Goal: Task Accomplishment & Management: Complete application form

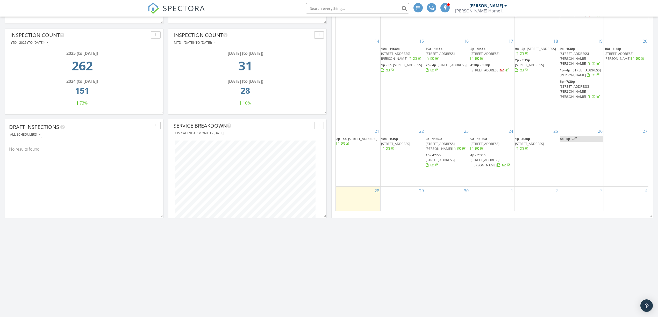
scroll to position [207, 0]
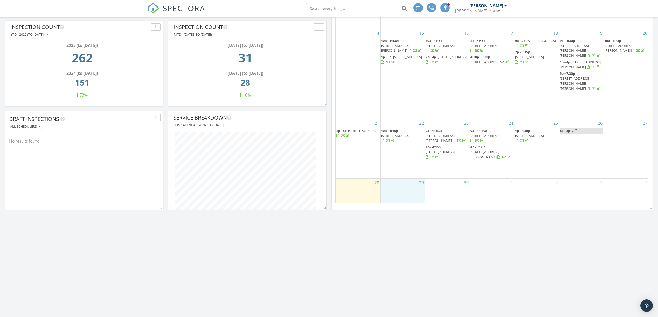
click at [405, 191] on div "29" at bounding box center [402, 191] width 44 height 24
click at [409, 168] on link "Inspection" at bounding box center [402, 169] width 27 height 8
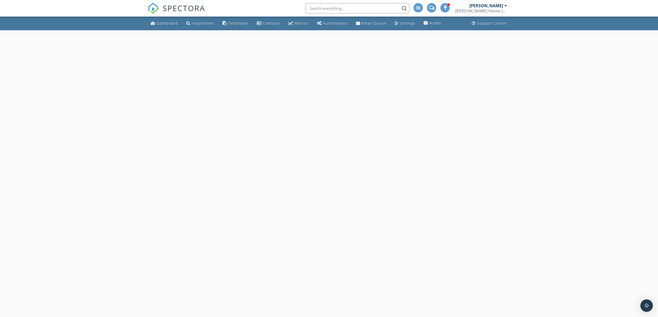
select select "8"
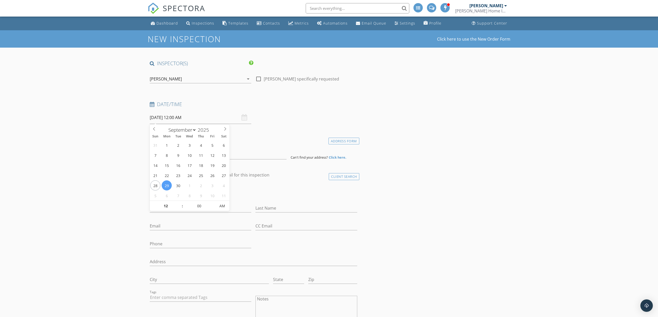
click at [202, 114] on input "09/29/2025 12:00 AM" at bounding box center [201, 117] width 102 height 13
type input "11"
type input "09/29/2025 11:00 PM"
click at [179, 208] on span at bounding box center [180, 208] width 4 height 5
type input "10"
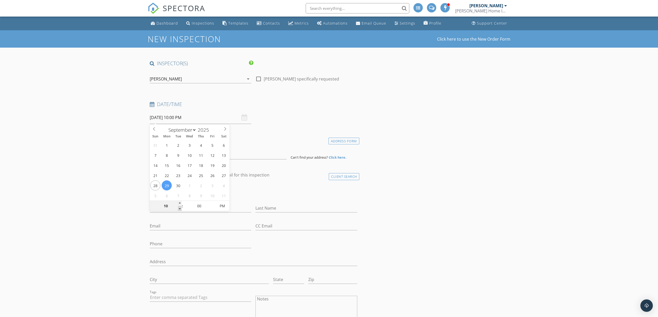
click at [179, 208] on span at bounding box center [180, 208] width 4 height 5
type input "09/29/2025 10:00 AM"
click at [226, 206] on span "PM" at bounding box center [222, 206] width 14 height 10
click at [282, 113] on div "Date/Time 09/29/2025 10:00 AM" at bounding box center [254, 112] width 212 height 23
click at [234, 153] on input at bounding box center [218, 153] width 137 height 13
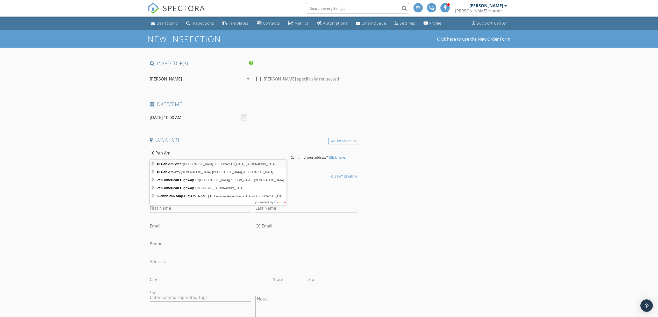
type input "10 Pan Am Street, Swan Hills, AB, Canada"
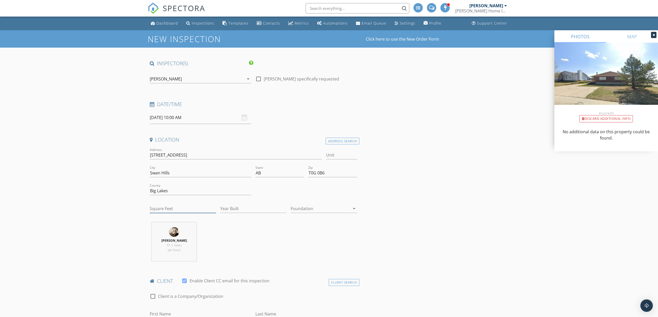
click at [192, 205] on input "Square Feet" at bounding box center [183, 209] width 66 height 9
type input "1287"
type input "1988"
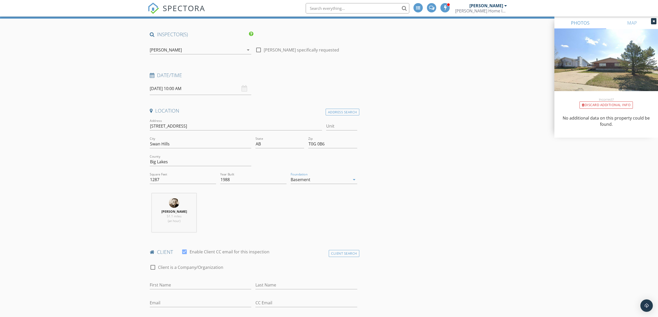
scroll to position [138, 0]
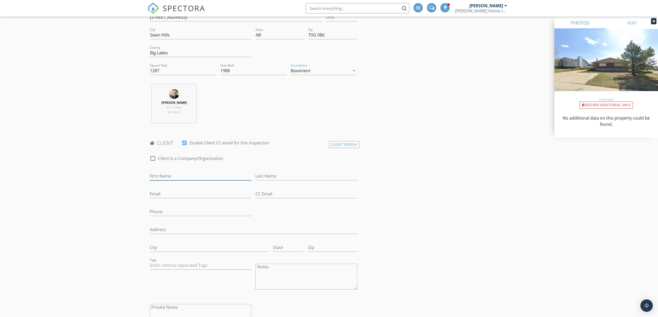
click at [189, 181] on input "First Name" at bounding box center [201, 176] width 102 height 9
type input "Doug"
type input "Emmons"
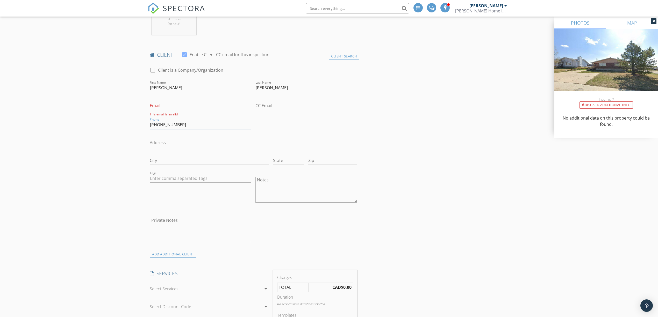
scroll to position [242, 0]
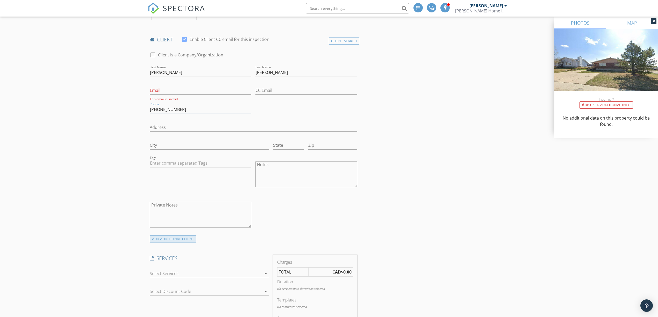
type input "250-201-7018"
click at [179, 242] on div "ADD ADDITIONAL client" at bounding box center [173, 239] width 47 height 7
click at [175, 285] on input "First Name" at bounding box center [201, 284] width 102 height 9
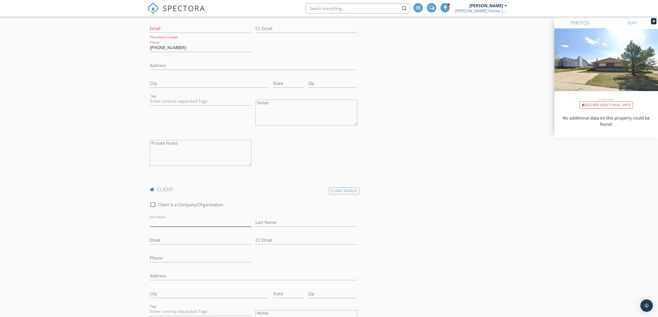
scroll to position [311, 0]
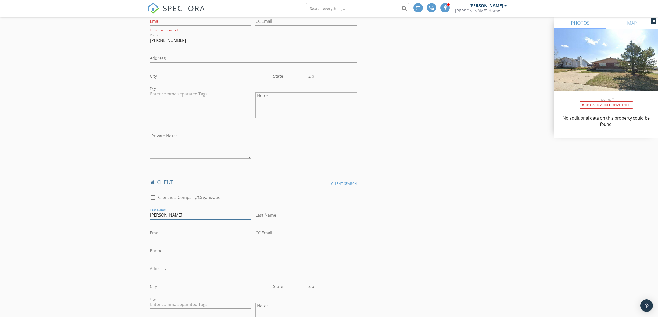
type input "Paula"
type input "Galandy"
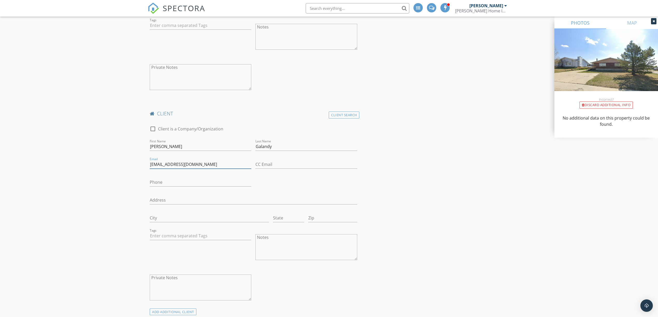
scroll to position [380, 0]
type input "glandyp@gmail.com"
click at [163, 186] on input "Phone" at bounding box center [201, 182] width 102 height 9
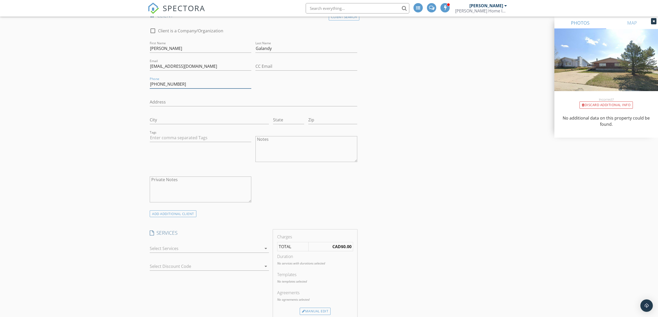
scroll to position [518, 0]
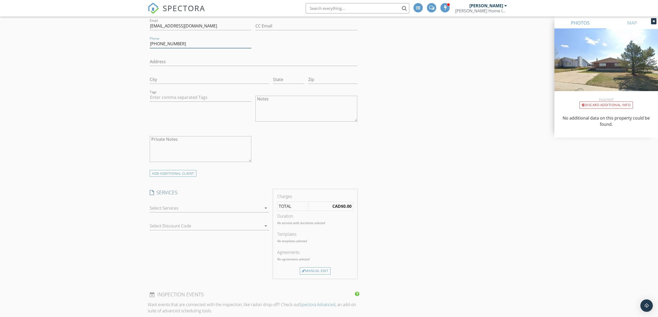
type input "250-201-7034"
click at [171, 211] on div at bounding box center [206, 208] width 112 height 8
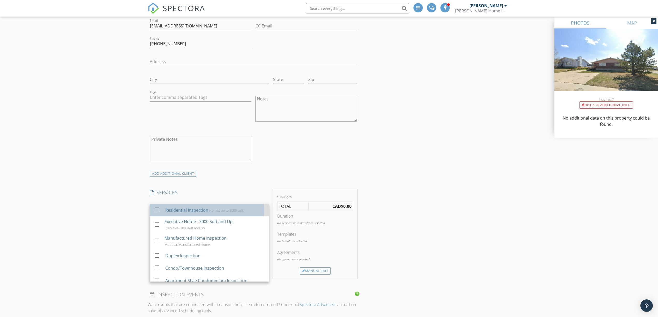
click at [171, 213] on div "Residential Inspection" at bounding box center [186, 210] width 43 height 6
checkbox input "false"
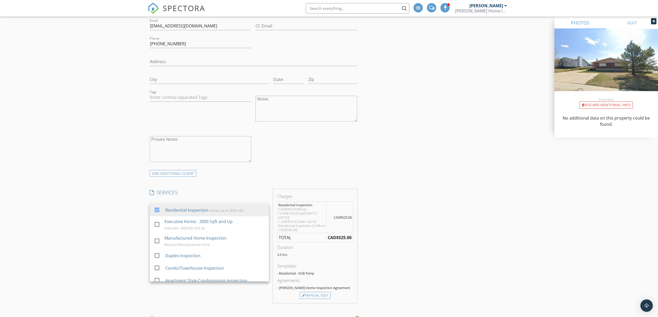
click at [116, 176] on div "New Inspection Click here to use the New Order Form INSPECTOR(S) check_box Kohl…" at bounding box center [329, 180] width 658 height 1337
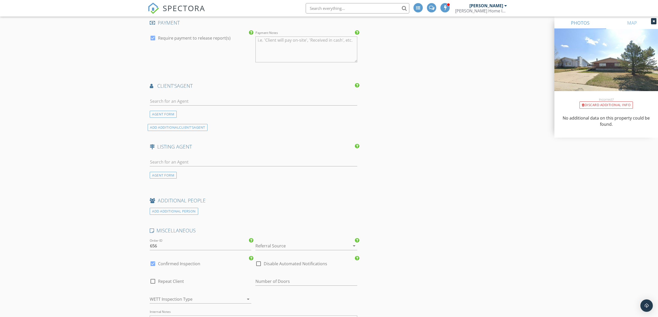
scroll to position [863, 0]
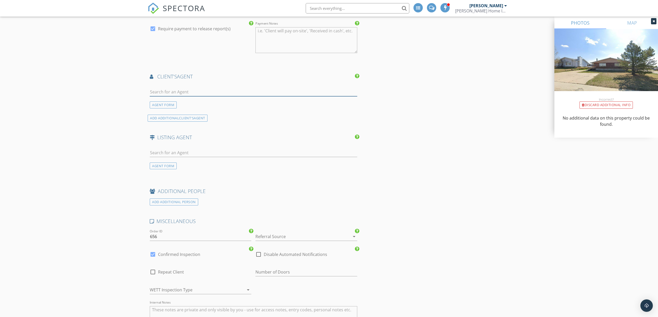
click at [213, 96] on input "text" at bounding box center [253, 92] width 207 height 9
type input "Garr"
click at [245, 103] on li "Garry Mindus Re/Max Advantage - Whitecourt" at bounding box center [253, 103] width 207 height 15
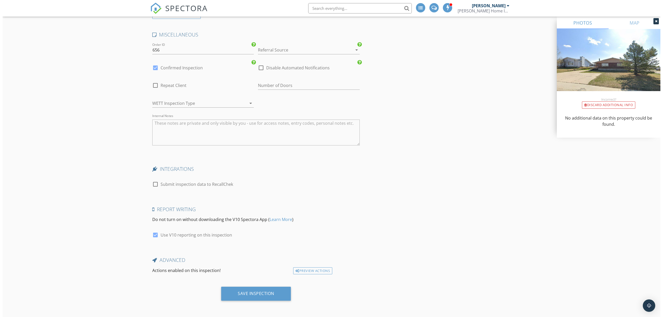
scroll to position [1151, 0]
drag, startPoint x: 119, startPoint y: 123, endPoint x: 106, endPoint y: 171, distance: 50.1
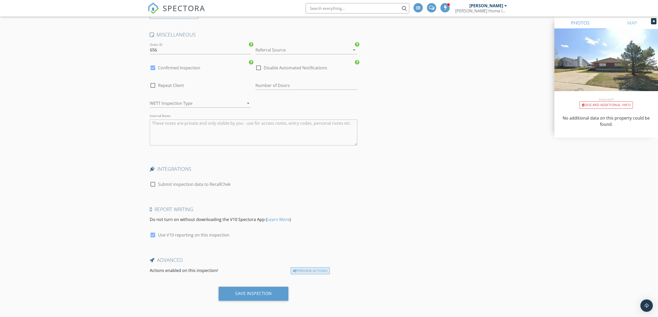
click at [304, 273] on div "Preview Actions" at bounding box center [310, 271] width 39 height 7
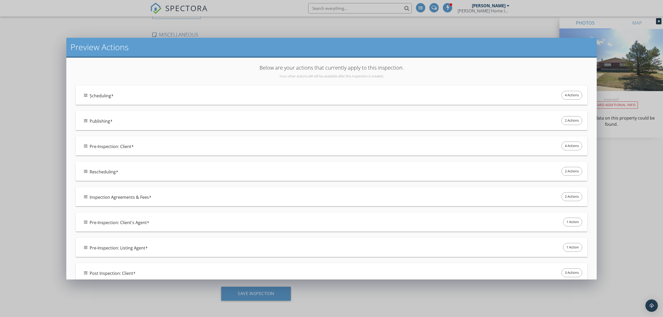
click at [168, 143] on div "Pre-Inspection: Client 4 Actions" at bounding box center [333, 146] width 499 height 11
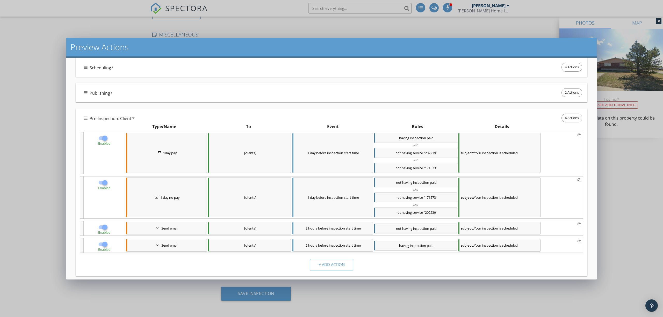
scroll to position [34, 0]
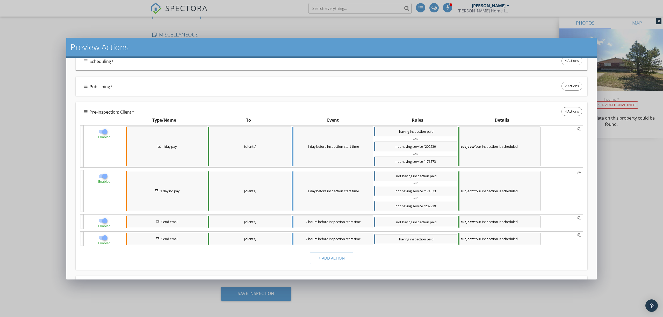
click at [104, 133] on div at bounding box center [104, 131] width 9 height 9
checkbox input "false"
click at [103, 177] on div at bounding box center [104, 176] width 9 height 9
checkbox input "false"
click at [104, 222] on div at bounding box center [104, 221] width 9 height 9
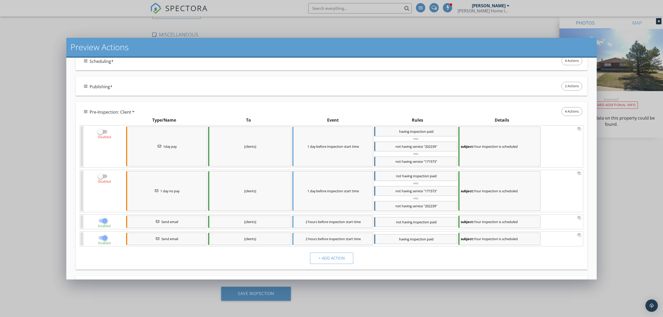
checkbox input "false"
click at [105, 241] on div at bounding box center [104, 238] width 9 height 9
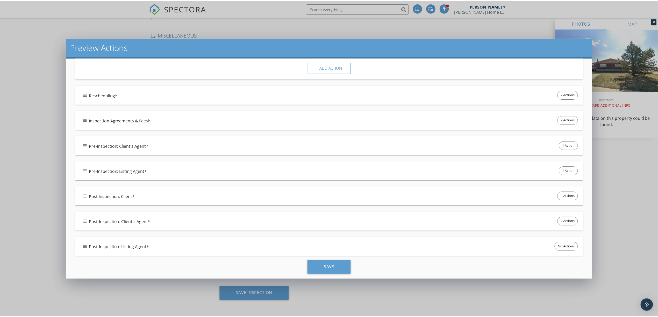
scroll to position [233, 0]
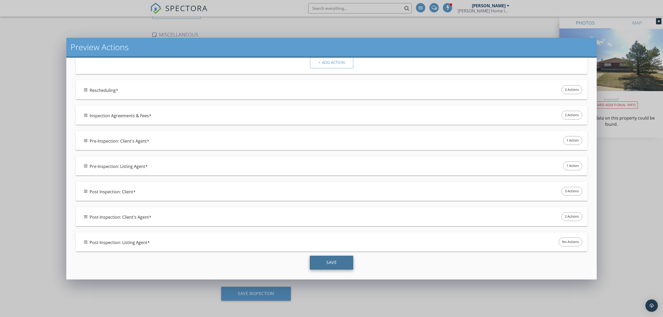
click at [329, 265] on div "Save" at bounding box center [332, 263] width 44 height 14
checkbox input "true"
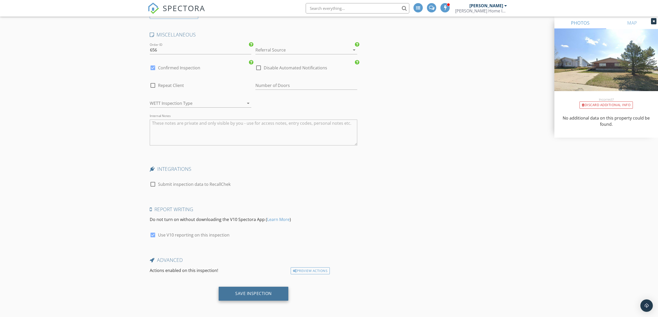
click at [245, 296] on div "Save Inspection" at bounding box center [253, 293] width 37 height 5
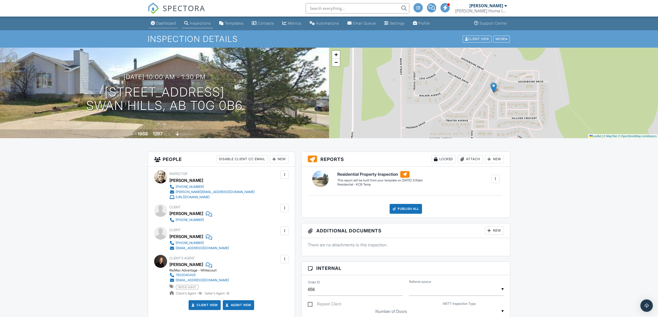
click at [163, 23] on div "Dashboard" at bounding box center [166, 23] width 20 height 4
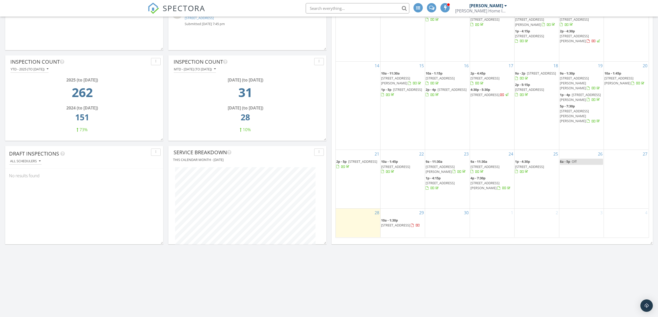
scroll to position [207, 0]
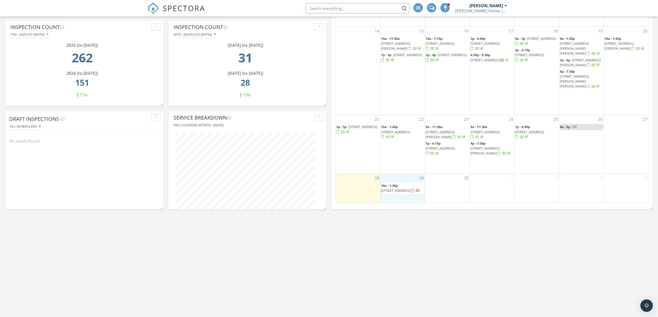
click at [393, 197] on div "29 10a - 1:30p 10 Pan Am St, Swan Hills T0G 0B6" at bounding box center [402, 188] width 44 height 29
click at [401, 177] on link "Inspection" at bounding box center [402, 175] width 27 height 8
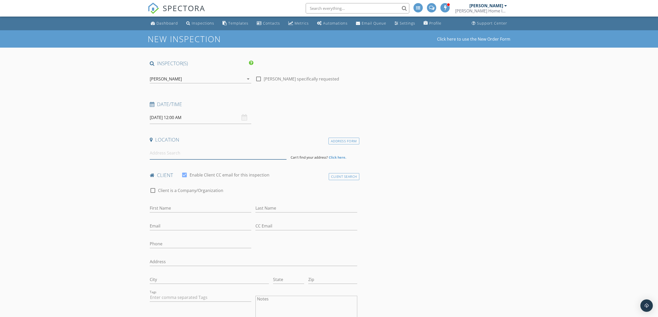
click at [177, 151] on input at bounding box center [218, 153] width 137 height 13
click at [197, 120] on input "[DATE] 12:00 AM" at bounding box center [201, 117] width 102 height 13
click at [177, 203] on input "12" at bounding box center [166, 206] width 32 height 10
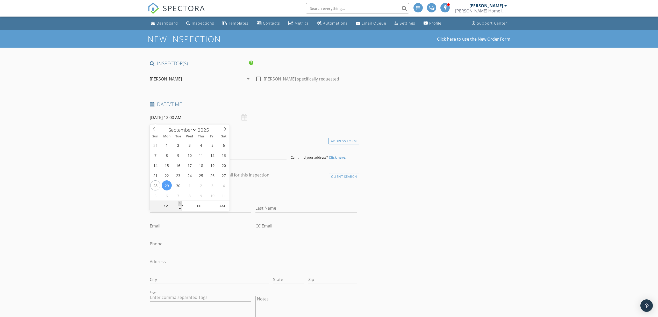
type input "01"
type input "[DATE] 1:00 AM"
click at [180, 203] on span at bounding box center [180, 203] width 4 height 5
type input "02"
type input "[DATE] 2:00 AM"
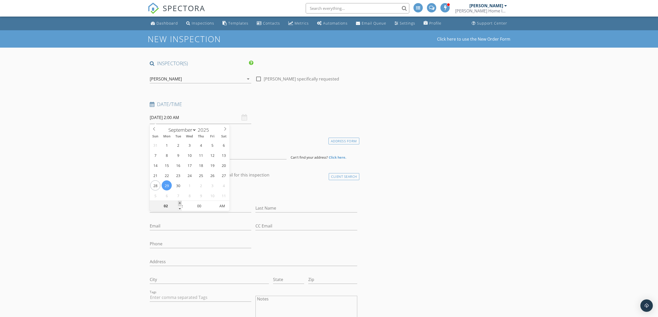
click at [180, 203] on span at bounding box center [180, 203] width 4 height 5
type input "03"
click at [180, 203] on span at bounding box center [180, 203] width 4 height 5
type input "09/29/2025 3:00 PM"
click at [218, 207] on span "AM" at bounding box center [222, 206] width 14 height 10
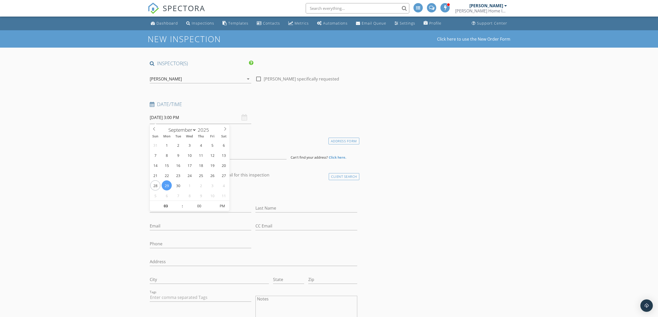
click at [185, 154] on input at bounding box center [218, 153] width 137 height 13
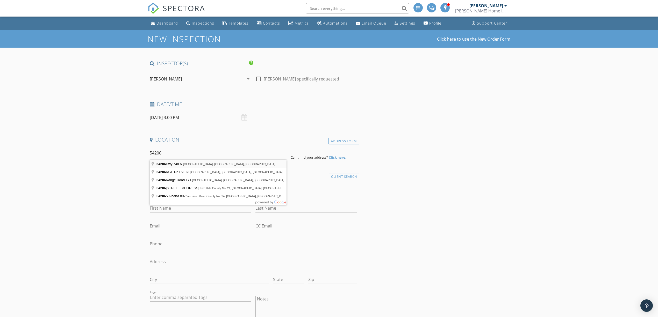
type input "54206 Hwy 748 N, Yellowhead County, AB, Canada"
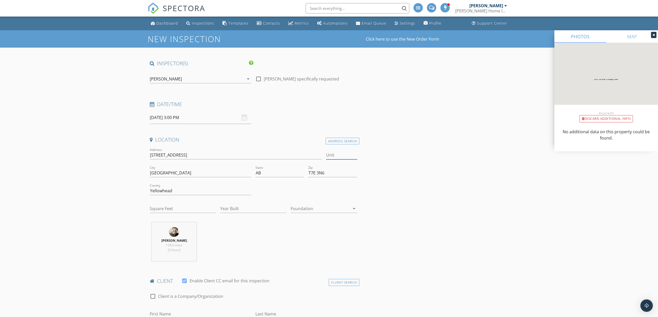
click at [335, 157] on input "Unit" at bounding box center [341, 155] width 31 height 9
type input "Lot C"
click at [186, 207] on input "Square Feet" at bounding box center [183, 209] width 66 height 9
click at [180, 210] on input "Square Feet" at bounding box center [183, 209] width 66 height 9
type input "2334"
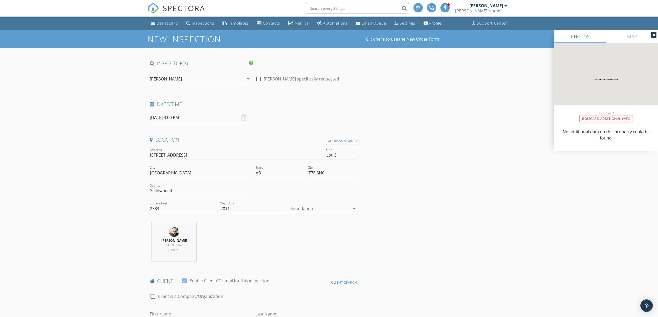
type input "2011"
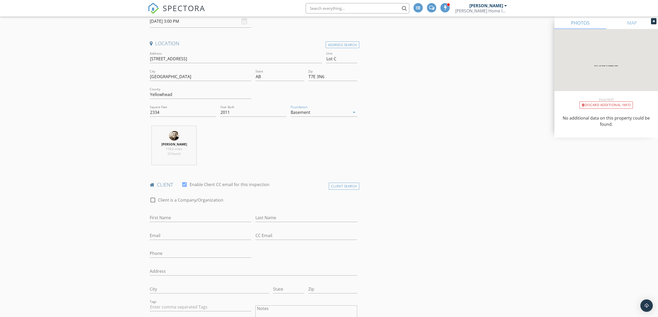
scroll to position [104, 0]
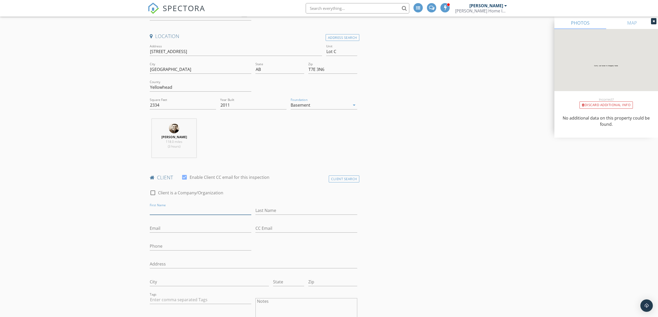
click at [181, 209] on input "First Name" at bounding box center [201, 210] width 102 height 9
type input "[PERSON_NAME]"
type input "[EMAIL_ADDRESS][DOMAIN_NAME]"
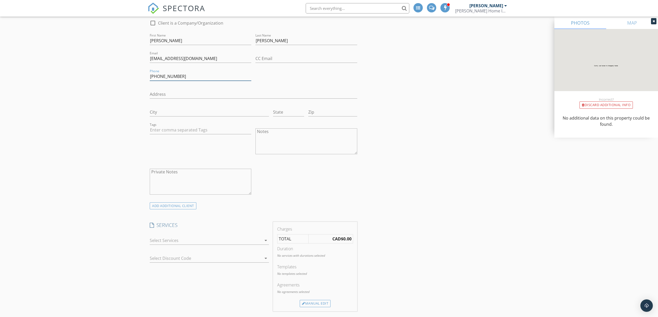
scroll to position [276, 0]
type input "780-728-6636"
click at [185, 237] on div at bounding box center [206, 238] width 112 height 8
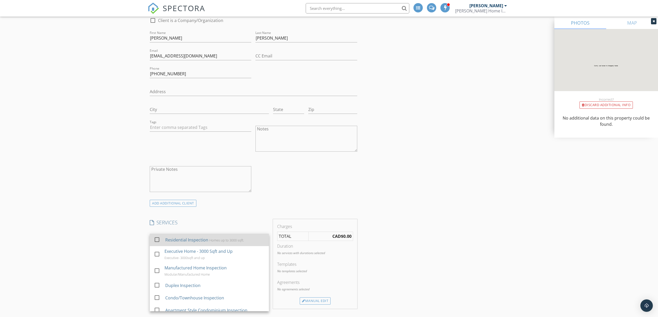
click at [185, 241] on div "Residential Inspection" at bounding box center [186, 240] width 43 height 6
checkbox input "false"
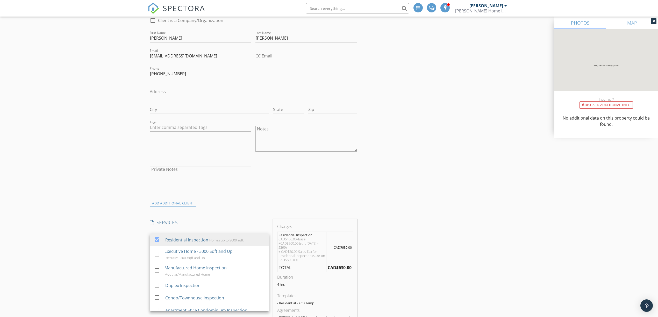
click at [101, 212] on div "New Inspection Click here to use the New Order Form INSPECTOR(S) check_box Kohl…" at bounding box center [329, 316] width 658 height 1125
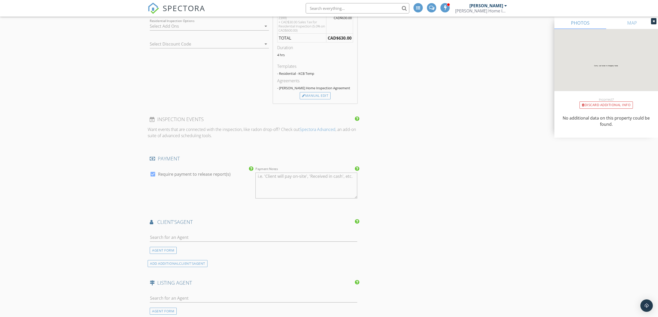
scroll to position [518, 0]
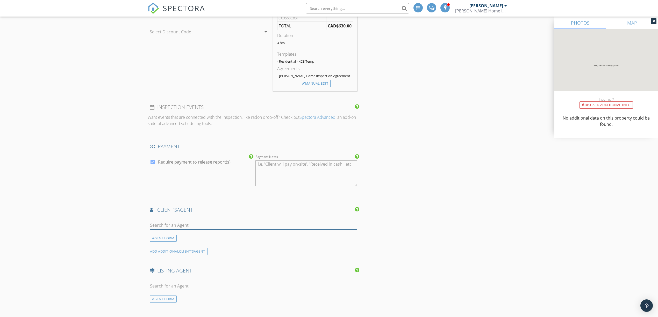
click at [262, 224] on input "text" at bounding box center [253, 225] width 207 height 9
click at [166, 242] on div "AGENT FORM" at bounding box center [163, 238] width 27 height 7
click at [181, 226] on input "First Name" at bounding box center [201, 225] width 102 height 9
type input "Jordan"
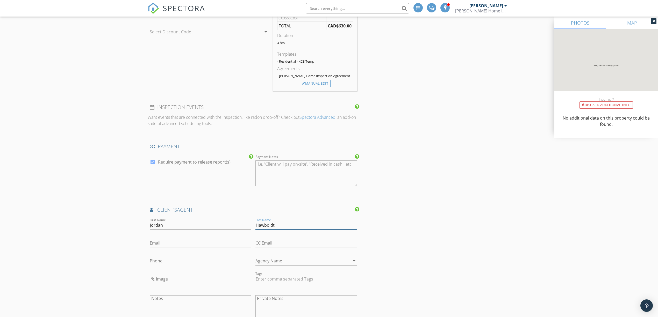
type input "Hawboldt"
type input "780-723-3100"
click at [270, 267] on input "Agency Name" at bounding box center [302, 262] width 94 height 9
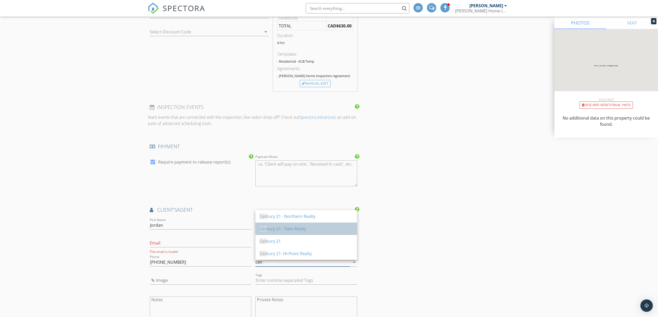
click at [312, 227] on div "Cen tury 21 - Twin Realty" at bounding box center [305, 229] width 93 height 6
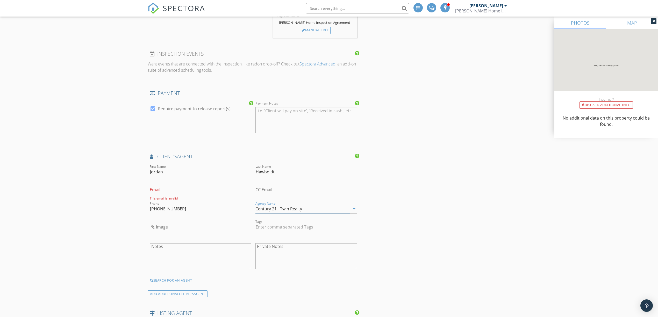
scroll to position [587, 0]
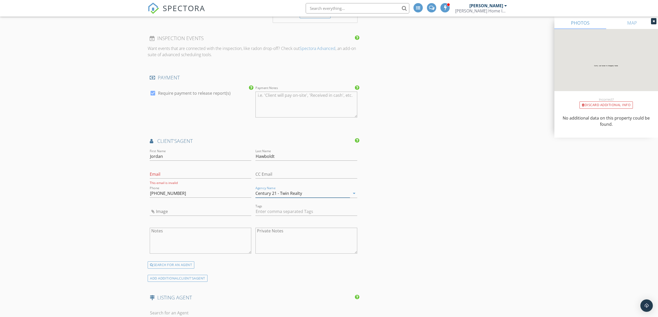
type input "Century 21 - Twin Realty"
click at [203, 175] on input "Email" at bounding box center [201, 174] width 102 height 9
click at [232, 213] on input "Image" at bounding box center [201, 211] width 102 height 9
type input "j hawboldt.jpg"
drag, startPoint x: 181, startPoint y: 177, endPoint x: 184, endPoint y: 176, distance: 2.8
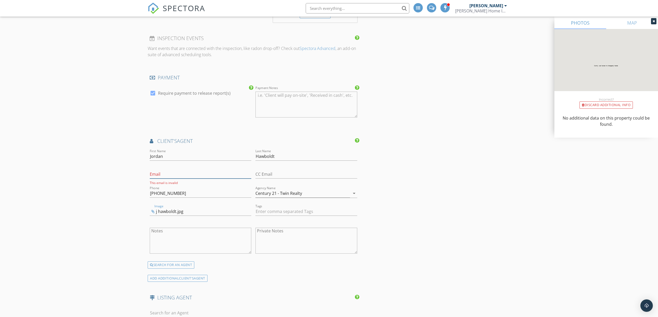
click at [181, 177] on input "Email" at bounding box center [201, 174] width 102 height 9
type input "jordan.hawboldt@century21.ca"
click at [400, 151] on div "INSPECTOR(S) check_box Kohl Harris PRIMARY Kohl Harris arrow_drop_down check_bo…" at bounding box center [329, 61] width 363 height 1177
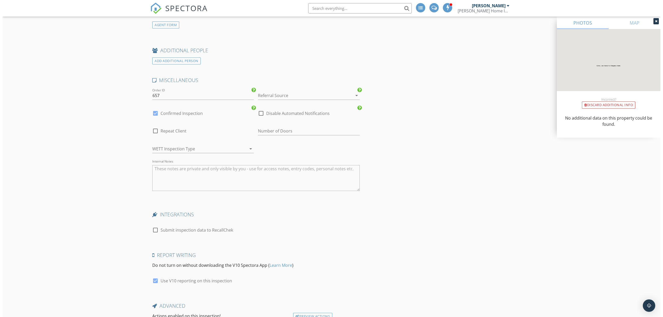
scroll to position [935, 0]
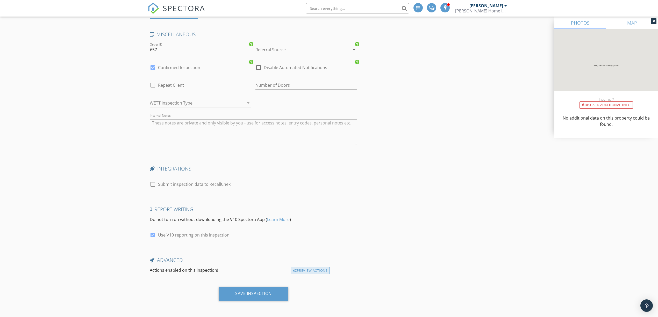
click at [302, 273] on div "Preview Actions" at bounding box center [310, 270] width 39 height 7
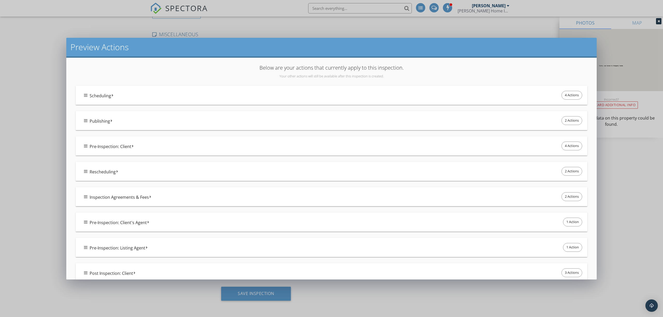
click at [86, 143] on div "Pre-Inspection: Client 4 Actions" at bounding box center [333, 146] width 499 height 11
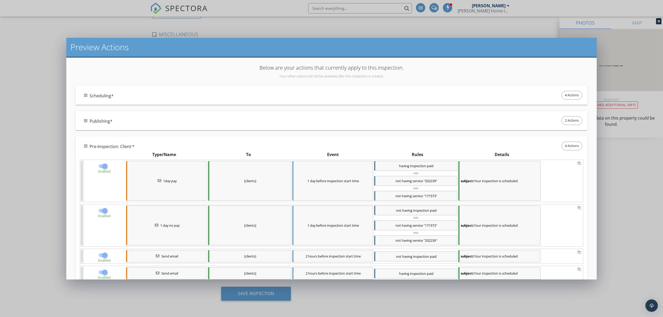
click at [105, 166] on div at bounding box center [104, 166] width 9 height 9
checkbox input "false"
click at [103, 213] on div at bounding box center [104, 210] width 9 height 9
checkbox input "false"
drag, startPoint x: 103, startPoint y: 257, endPoint x: 103, endPoint y: 269, distance: 11.1
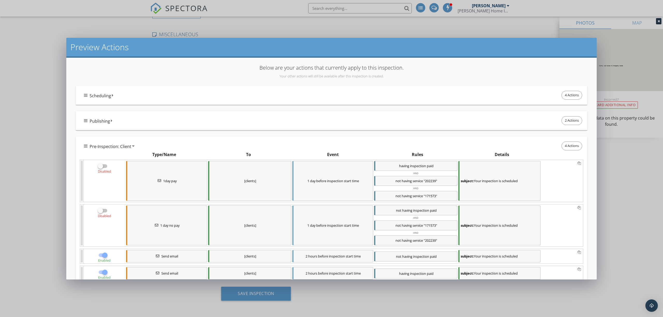
click at [103, 258] on div at bounding box center [104, 255] width 9 height 9
checkbox input "false"
click at [102, 273] on div at bounding box center [104, 272] width 9 height 9
checkbox input "false"
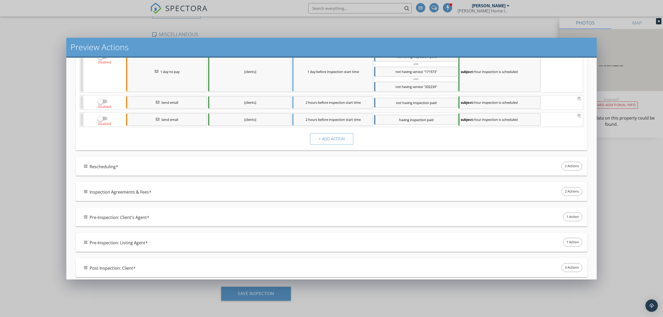
scroll to position [172, 0]
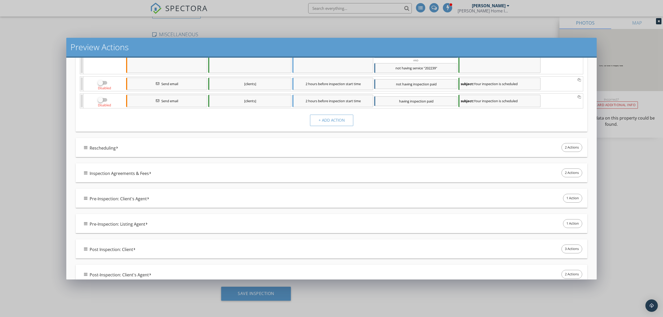
click at [162, 201] on div "Pre-Inspection: Client's Agent 1 Action" at bounding box center [333, 198] width 499 height 11
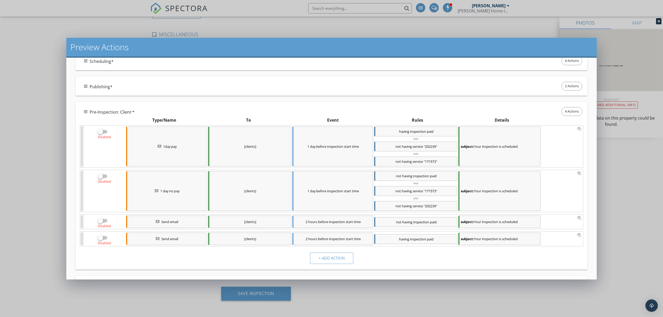
scroll to position [0, 0]
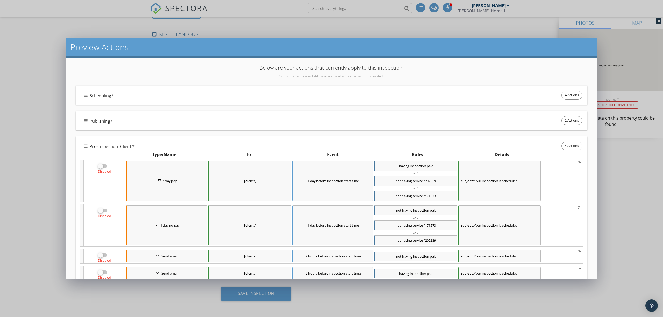
click at [169, 142] on div "Pre-Inspection: Client 4 Actions" at bounding box center [333, 146] width 499 height 11
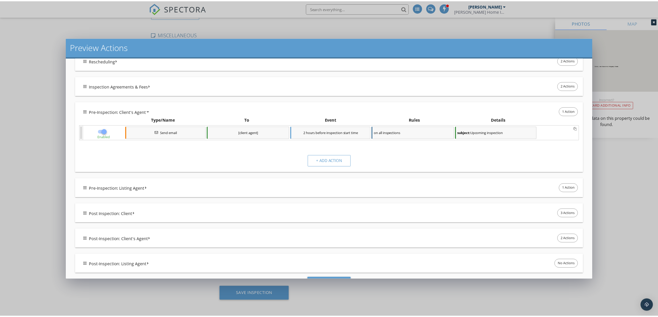
scroll to position [134, 0]
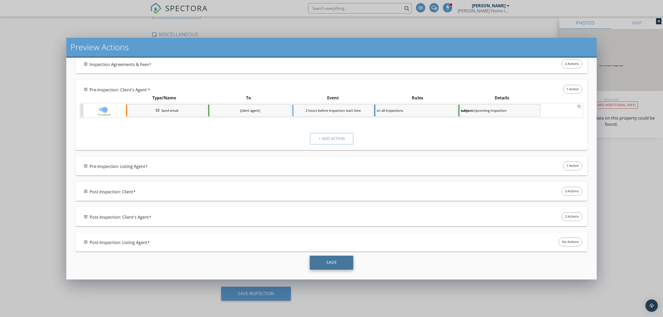
click at [327, 266] on div "Save" at bounding box center [332, 263] width 44 height 14
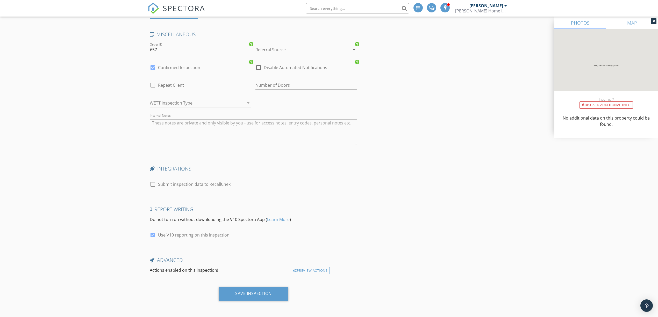
scroll to position [935, 0]
click at [265, 298] on div "Save Inspection" at bounding box center [254, 294] width 70 height 14
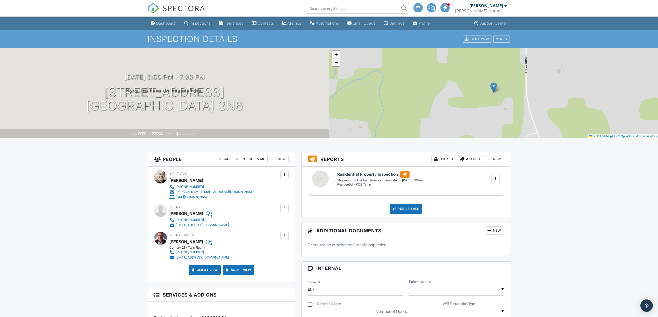
click at [163, 24] on div "Dashboard" at bounding box center [166, 23] width 20 height 4
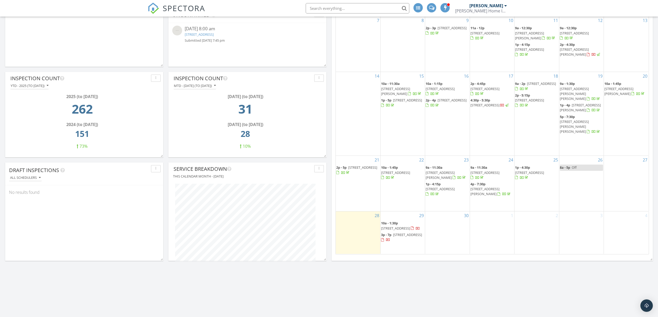
scroll to position [172, 0]
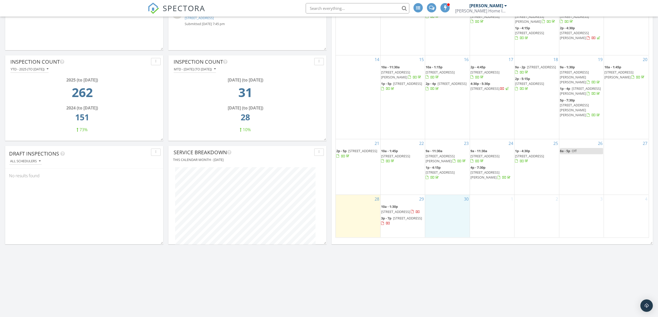
click at [456, 209] on div "30" at bounding box center [447, 216] width 44 height 42
click at [455, 189] on link "Inspection" at bounding box center [446, 187] width 27 height 8
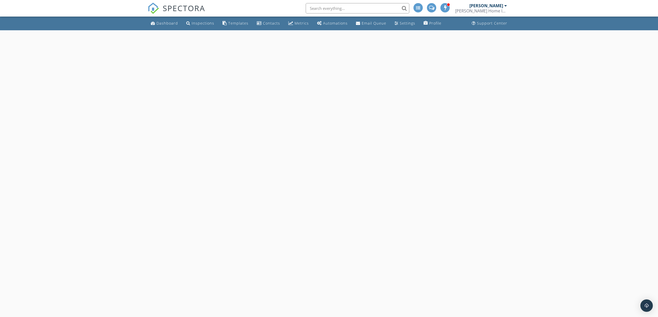
select select "8"
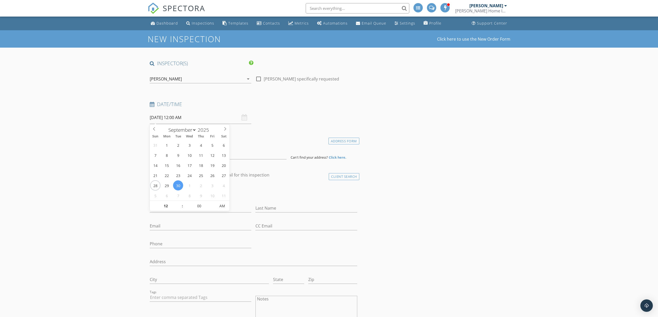
click at [209, 116] on input "[DATE] 12:00 AM" at bounding box center [201, 117] width 102 height 13
type input "11"
type input "[DATE] 11:00 PM"
click at [178, 207] on span at bounding box center [180, 208] width 4 height 5
type input "10"
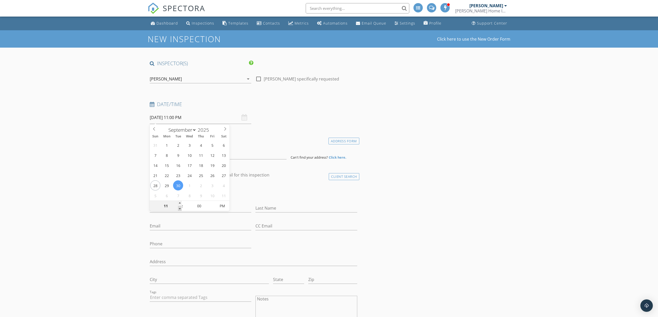
type input "09/30/2025 10:00 PM"
click at [178, 208] on span at bounding box center [180, 208] width 4 height 5
type input "09"
click at [178, 208] on span at bounding box center [180, 208] width 4 height 5
type input "[DATE] 9:00 AM"
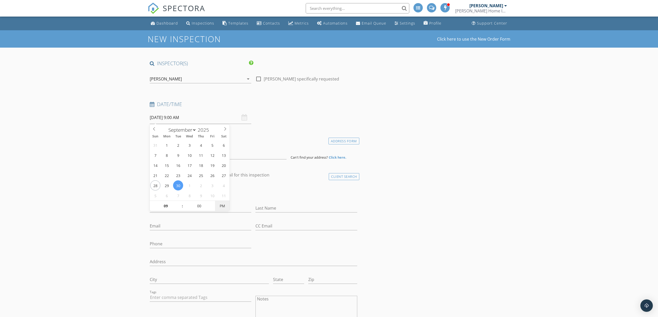
click at [226, 208] on span "PM" at bounding box center [222, 206] width 14 height 10
click at [335, 87] on div "check_box_outline_blank Kohl Harris specifically requested" at bounding box center [306, 80] width 106 height 18
click at [227, 153] on input at bounding box center [218, 153] width 137 height 13
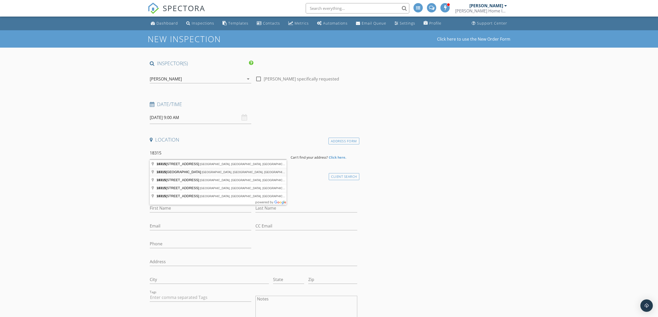
type input "18315 Township Road 534A, YELLOWHEAD COUNTY, AB, Canada"
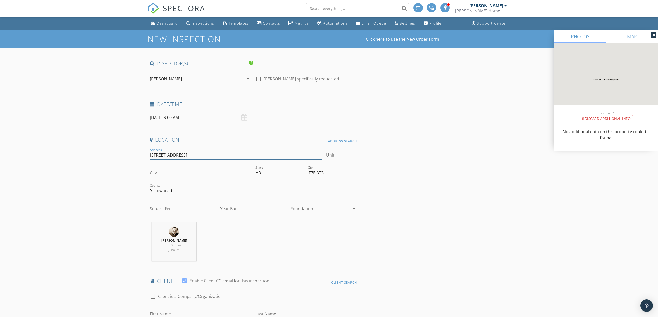
click at [211, 152] on input "[STREET_ADDRESS]" at bounding box center [236, 155] width 172 height 9
click at [200, 207] on input "Square Feet" at bounding box center [183, 209] width 66 height 9
type input "1047"
type input "1981"
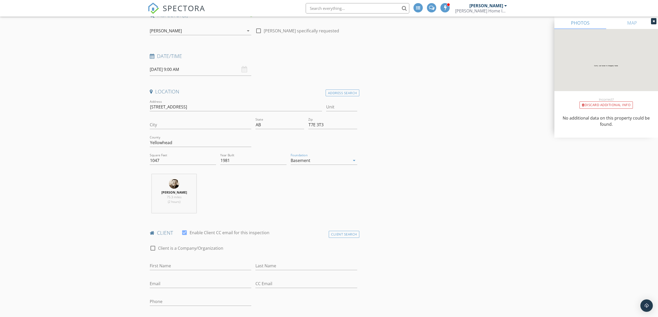
scroll to position [104, 0]
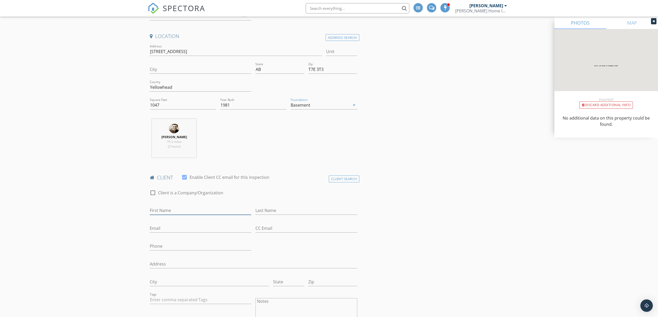
click at [175, 211] on input "First Name" at bounding box center [201, 210] width 102 height 9
type input "[PERSON_NAME]"
type input "[EMAIL_ADDRESS][DOMAIN_NAME]"
click at [171, 248] on input "Phone" at bounding box center [201, 246] width 102 height 9
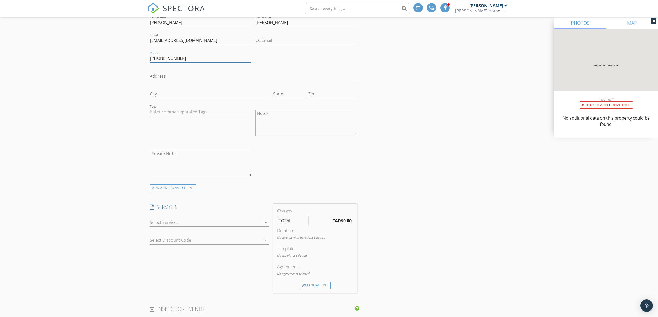
scroll to position [311, 0]
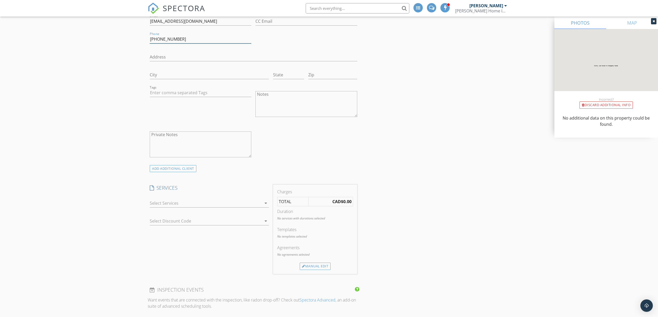
type input "[PHONE_NUMBER]"
click at [217, 203] on div at bounding box center [206, 203] width 112 height 8
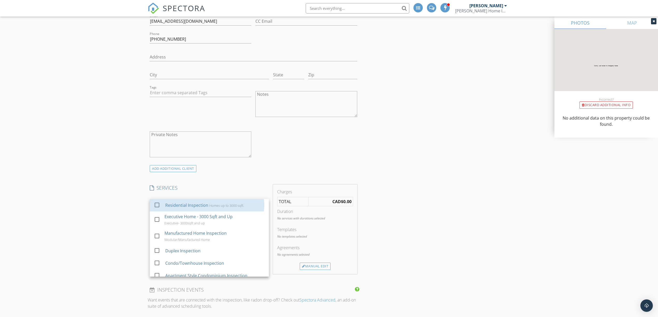
click at [217, 203] on div "Residential Inspection Homes up to 3000 sqft." at bounding box center [214, 205] width 99 height 10
checkbox input "false"
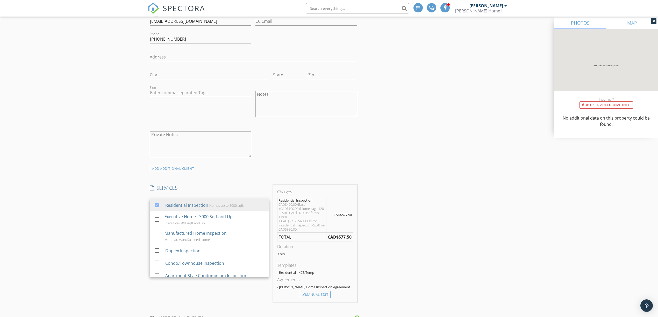
click at [107, 226] on div "New Inspection Click here to use the New Order Form INSPECTOR(S) check_box Kohl…" at bounding box center [329, 284] width 658 height 1129
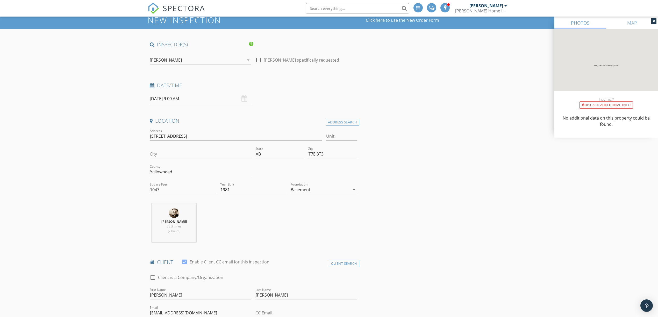
scroll to position [34, 0]
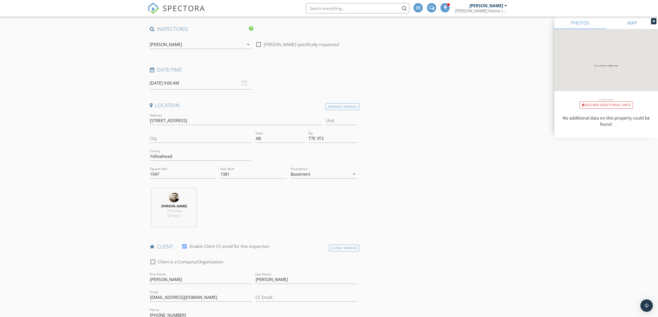
click at [636, 24] on link "MAP" at bounding box center [632, 23] width 52 height 12
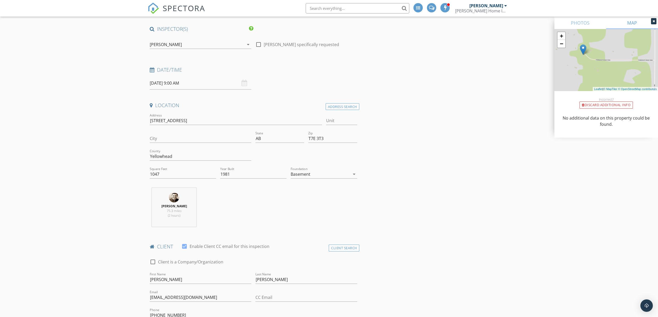
drag, startPoint x: 622, startPoint y: 56, endPoint x: 588, endPoint y: 71, distance: 37.3
click at [588, 71] on div "+ − Leaflet | © MapTiler © OpenStreetMap contributors" at bounding box center [606, 60] width 104 height 62
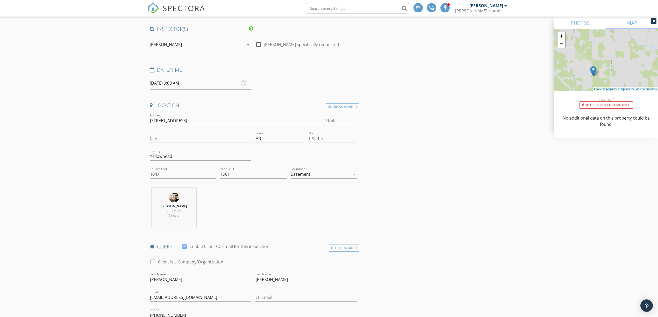
drag, startPoint x: 582, startPoint y: 64, endPoint x: 607, endPoint y: 79, distance: 29.7
click at [610, 84] on div "+ − Leaflet | © MapTiler © OpenStreetMap contributors" at bounding box center [606, 60] width 104 height 62
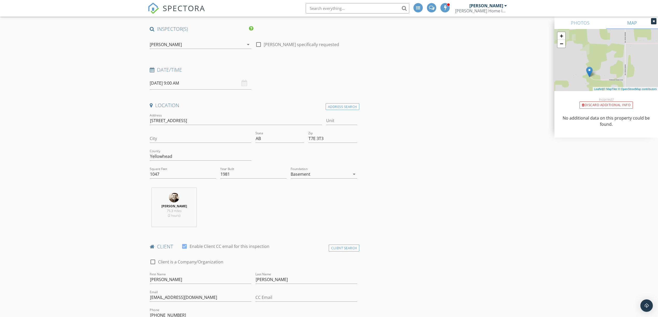
click at [599, 75] on div "+ − Leaflet | © MapTiler © OpenStreetMap contributors" at bounding box center [606, 60] width 104 height 62
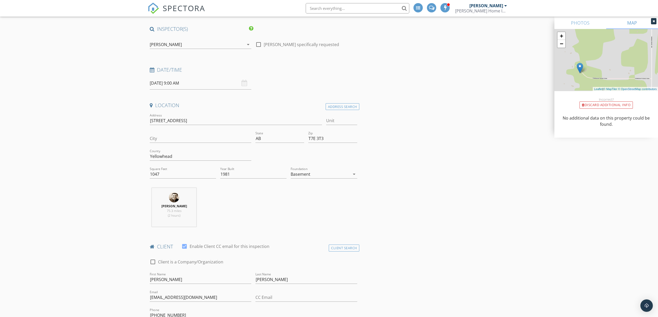
drag, startPoint x: 597, startPoint y: 77, endPoint x: 599, endPoint y: 38, distance: 38.4
click at [599, 38] on div "+ − Leaflet | © MapTiler © OpenStreetMap contributors" at bounding box center [606, 60] width 104 height 62
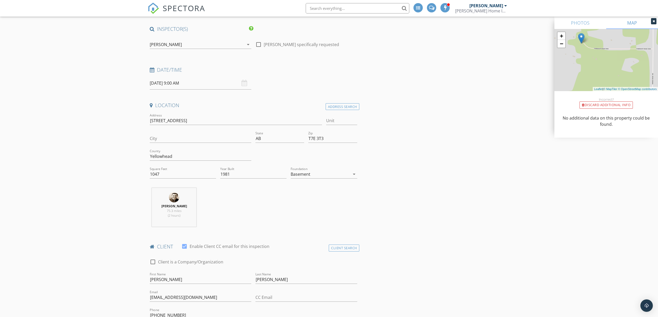
click at [597, 50] on div "+ − Leaflet | © MapTiler © OpenStreetMap contributors" at bounding box center [606, 60] width 104 height 62
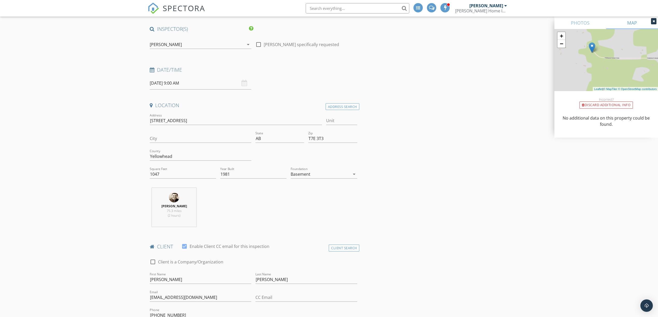
drag, startPoint x: 580, startPoint y: 38, endPoint x: 594, endPoint y: 48, distance: 17.0
click at [592, 49] on img at bounding box center [592, 47] width 6 height 11
click at [593, 49] on img at bounding box center [592, 48] width 6 height 11
click at [586, 26] on link "PHOTOS" at bounding box center [580, 23] width 52 height 12
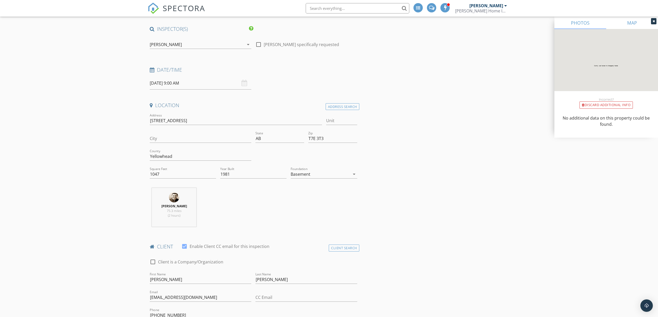
click at [624, 24] on link "MAP" at bounding box center [632, 23] width 52 height 12
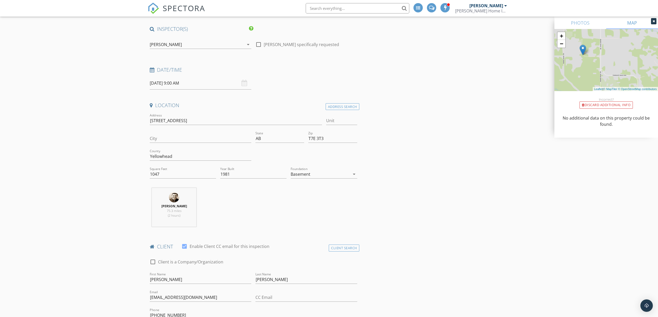
drag, startPoint x: 622, startPoint y: 80, endPoint x: 601, endPoint y: 76, distance: 21.3
click at [601, 76] on div "+ − Leaflet | © MapTiler © OpenStreetMap contributors" at bounding box center [606, 60] width 104 height 62
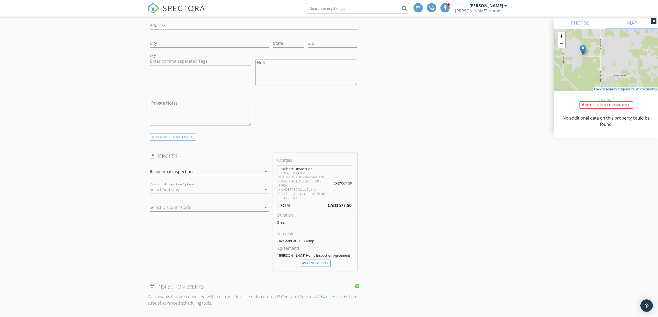
scroll to position [345, 0]
click at [244, 204] on div at bounding box center [202, 204] width 105 height 8
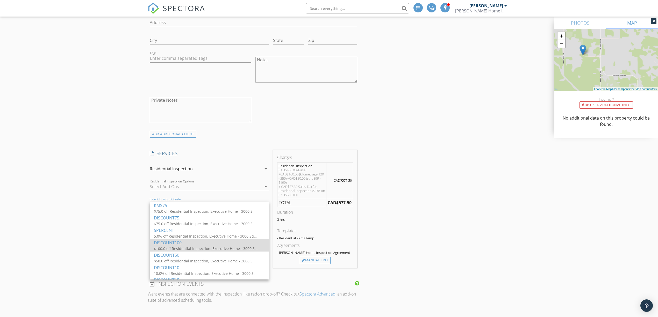
click at [228, 243] on div "DISCOUNT100" at bounding box center [209, 243] width 111 height 6
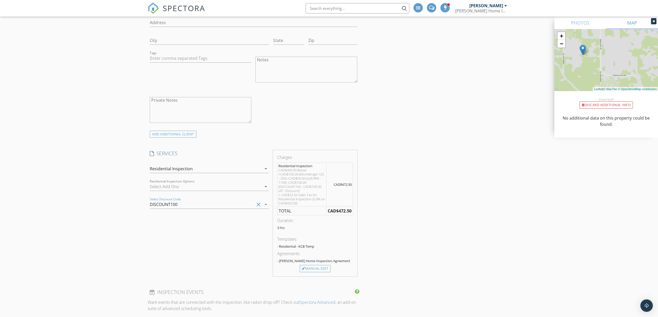
click at [112, 185] on div "New Inspection Click here to use the New Order Form INSPECTOR(S) check_box Kohl…" at bounding box center [329, 253] width 658 height 1137
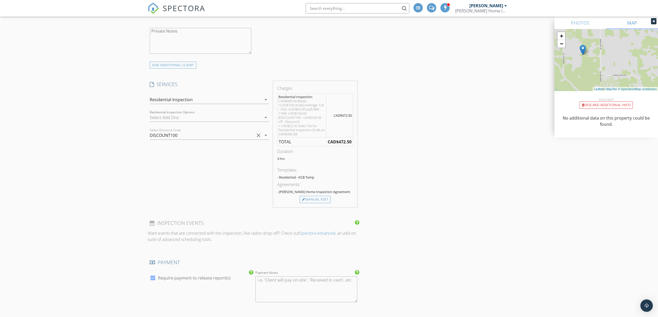
scroll to position [449, 0]
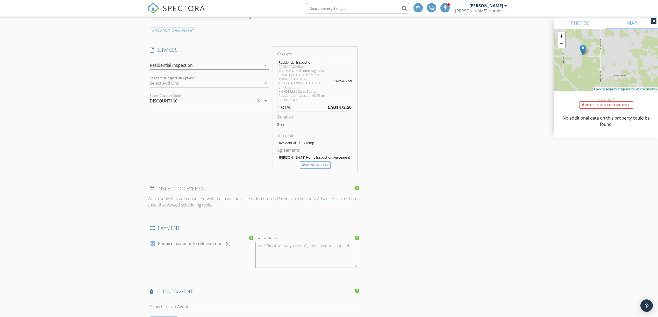
click at [201, 83] on div at bounding box center [206, 83] width 112 height 8
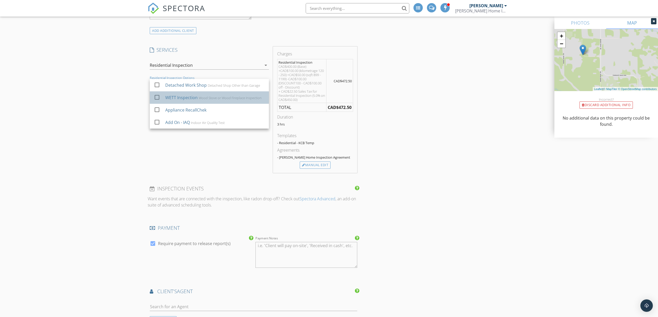
click at [220, 98] on div "Wood Stove or Wood Fireplace Inspection" at bounding box center [230, 98] width 63 height 4
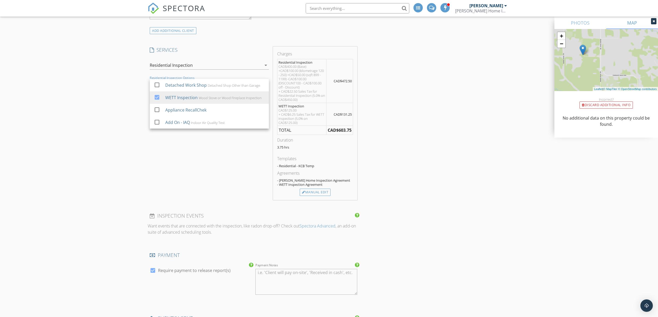
click at [88, 113] on div "New Inspection Click here to use the New Order Form INSPECTOR(S) check_box Kohl…" at bounding box center [329, 163] width 658 height 1164
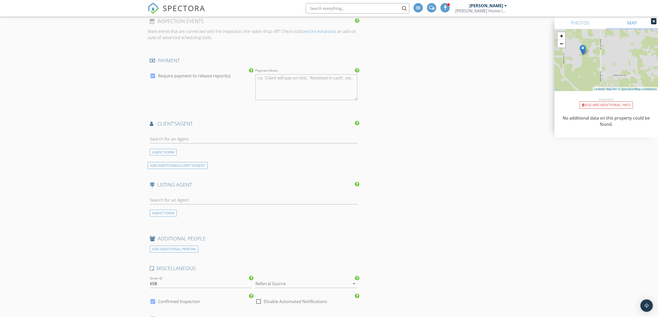
scroll to position [656, 0]
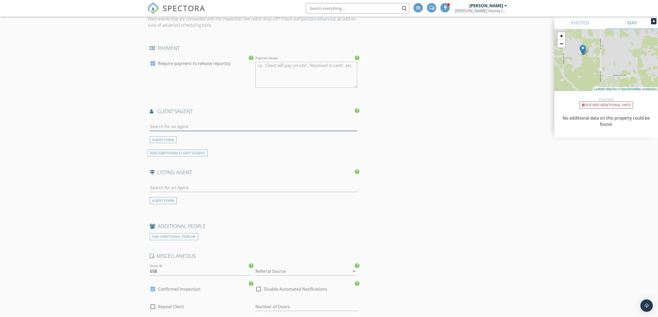
click at [169, 125] on input "text" at bounding box center [253, 126] width 207 height 9
type input "[PERSON_NAME]"
click at [225, 118] on div "client's AGENT" at bounding box center [254, 113] width 212 height 10
click at [214, 139] on div "No results found. Click to add a new Agent" at bounding box center [191, 138] width 78 height 6
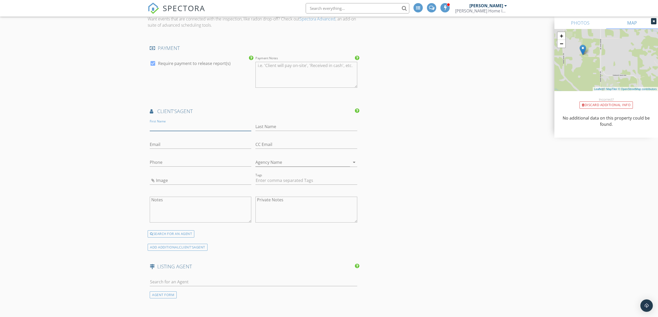
click at [214, 130] on input "First Name" at bounding box center [201, 126] width 102 height 9
type input "[PERSON_NAME]"
click at [184, 162] on input "Phone" at bounding box center [201, 162] width 102 height 9
type input "[PHONE_NUMBER]"
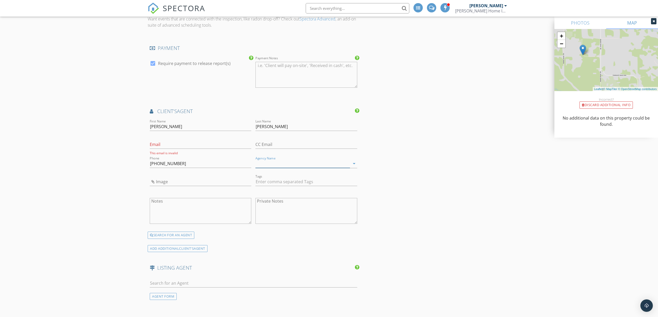
click at [307, 163] on input "Agency Name" at bounding box center [302, 164] width 94 height 9
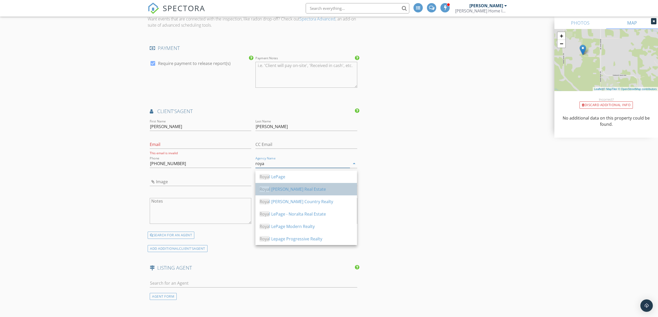
click at [320, 187] on div "Roya l LePage - Edson Real Estate" at bounding box center [305, 189] width 93 height 6
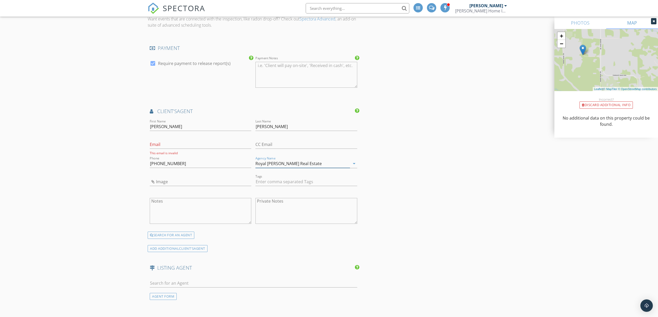
type input "Royal [PERSON_NAME] Real Estate"
click at [183, 146] on input "Email" at bounding box center [201, 144] width 102 height 9
type input "[EMAIL_ADDRESS][DOMAIN_NAME]"
click at [181, 179] on input "Image" at bounding box center [201, 180] width 102 height 9
type input "lori gh.jpg"
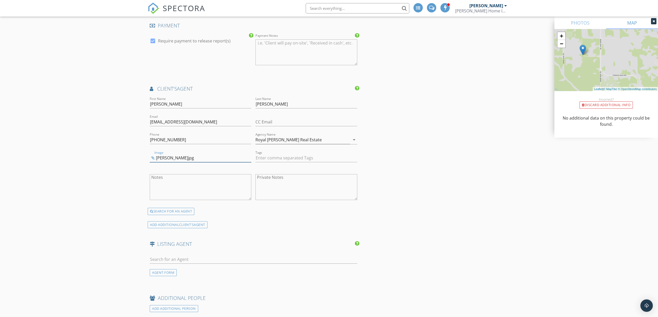
scroll to position [690, 0]
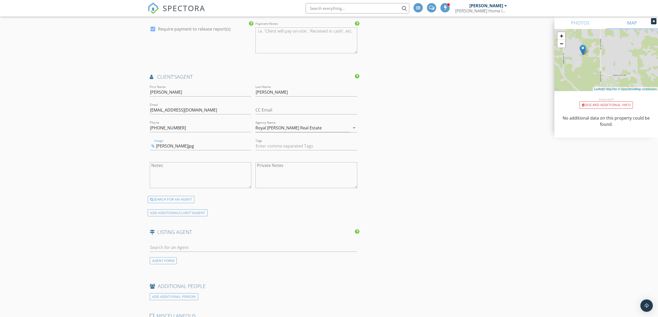
click at [160, 142] on div "Image lori gh.jpg" at bounding box center [201, 147] width 102 height 17
click at [152, 149] on input "lori gh.jpg" at bounding box center [201, 146] width 102 height 9
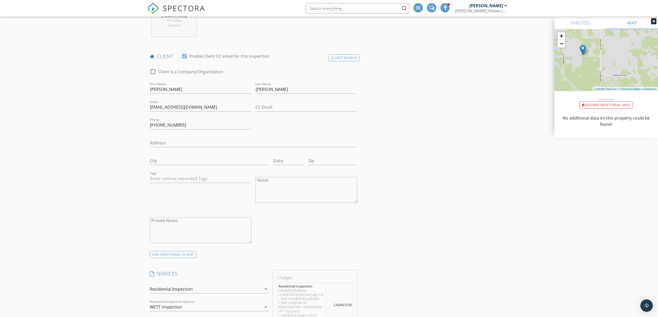
scroll to position [242, 0]
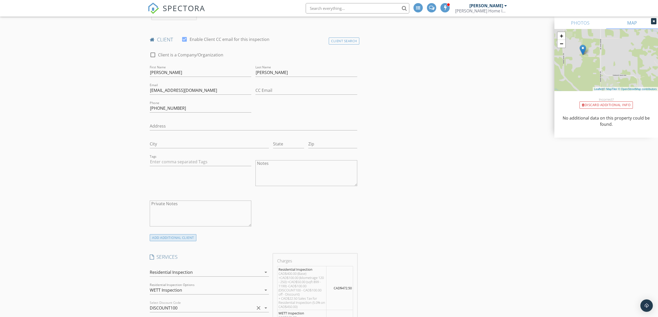
click at [169, 240] on div "ADD ADDITIONAL client" at bounding box center [173, 237] width 47 height 7
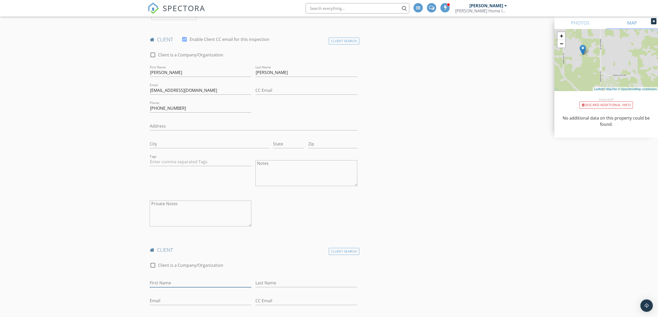
click at [180, 286] on input "First Name" at bounding box center [201, 283] width 102 height 9
type input "Jessica"
type input "[PERSON_NAME]"
click at [184, 285] on input "Jessica" at bounding box center [201, 283] width 102 height 9
type input "J"
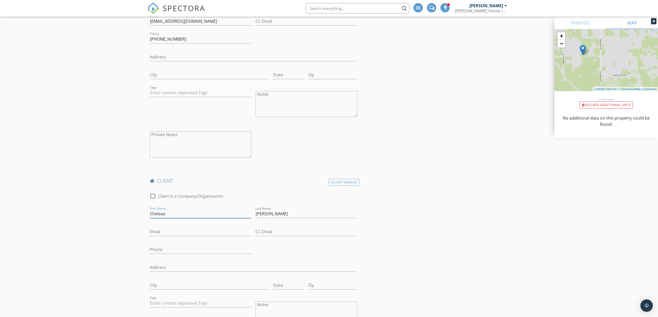
type input "Chelsea"
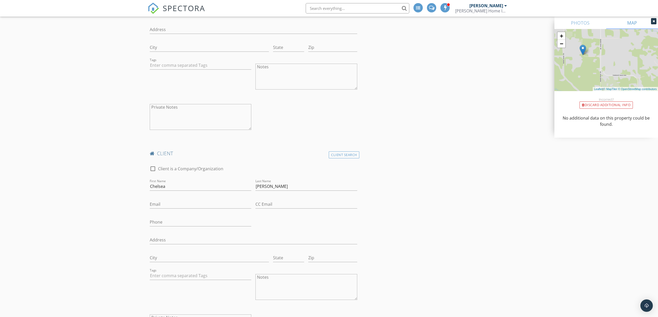
scroll to position [345, 0]
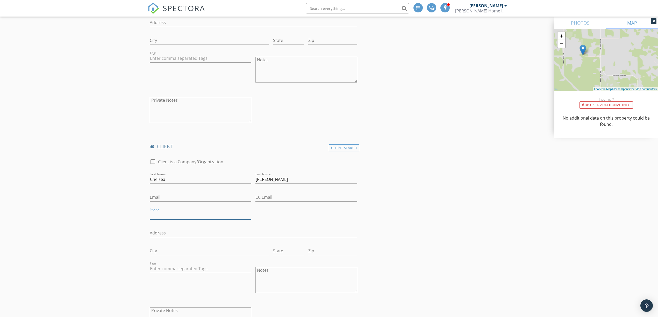
click at [167, 217] on input "Phone" at bounding box center [201, 215] width 102 height 9
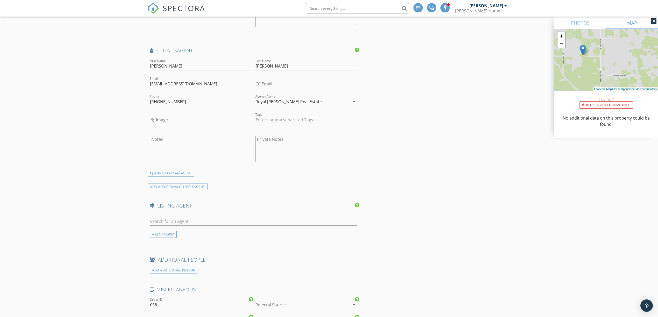
scroll to position [932, 0]
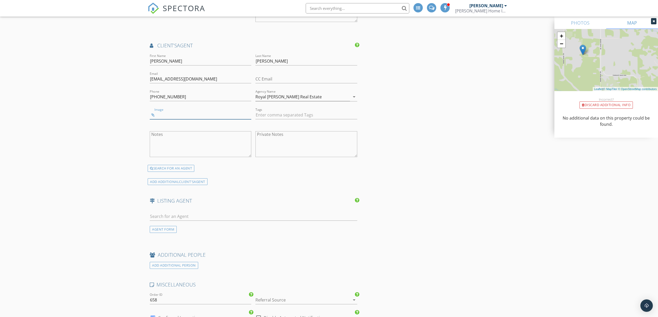
click at [194, 114] on input "Image" at bounding box center [201, 115] width 102 height 9
type input "lori gh.jpg"
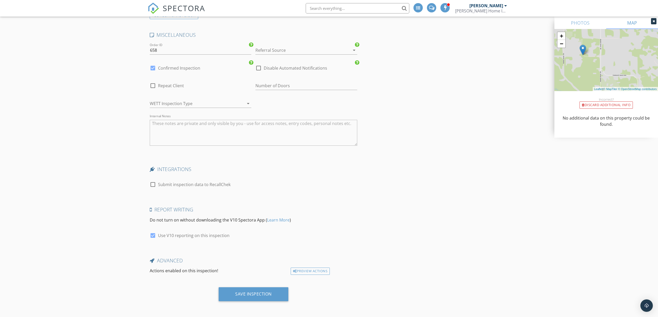
scroll to position [1185, 0]
click at [262, 296] on div "Save Inspection" at bounding box center [253, 293] width 37 height 5
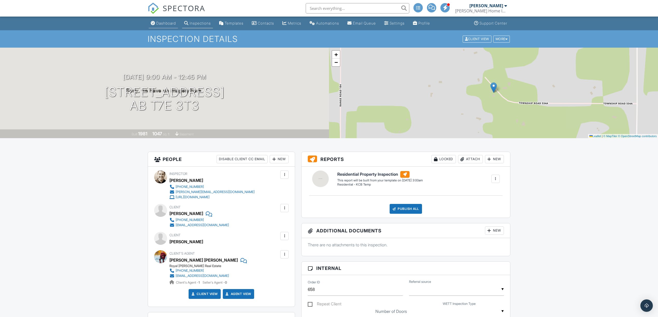
click at [161, 24] on div "Dashboard" at bounding box center [166, 23] width 20 height 4
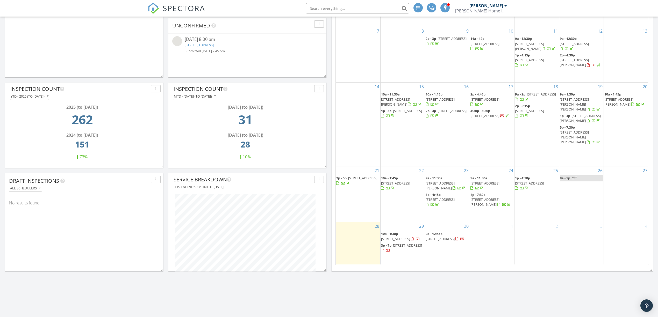
scroll to position [134, 0]
